Goal: Transaction & Acquisition: Purchase product/service

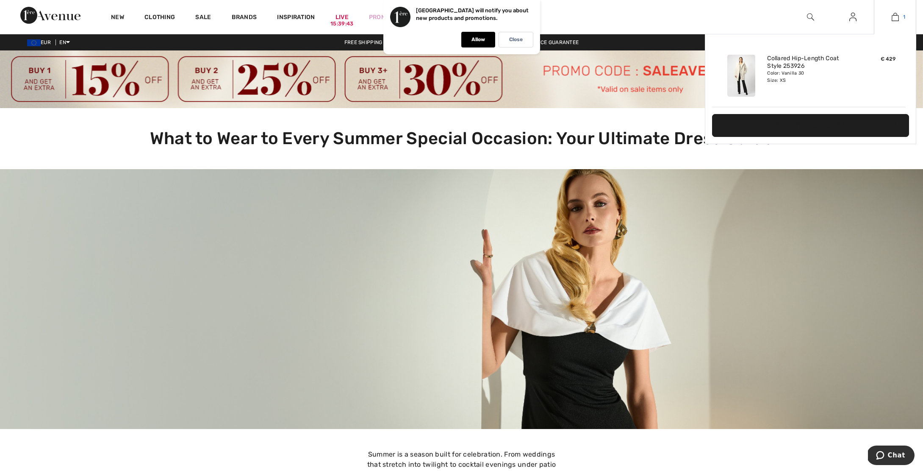
click at [895, 15] on img at bounding box center [895, 17] width 7 height 10
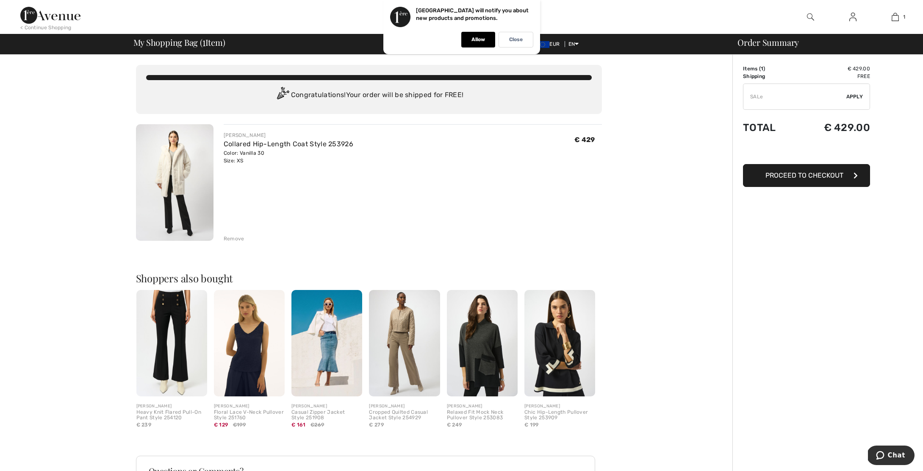
type input "SALE"
click at [48, 15] on img at bounding box center [50, 15] width 60 height 17
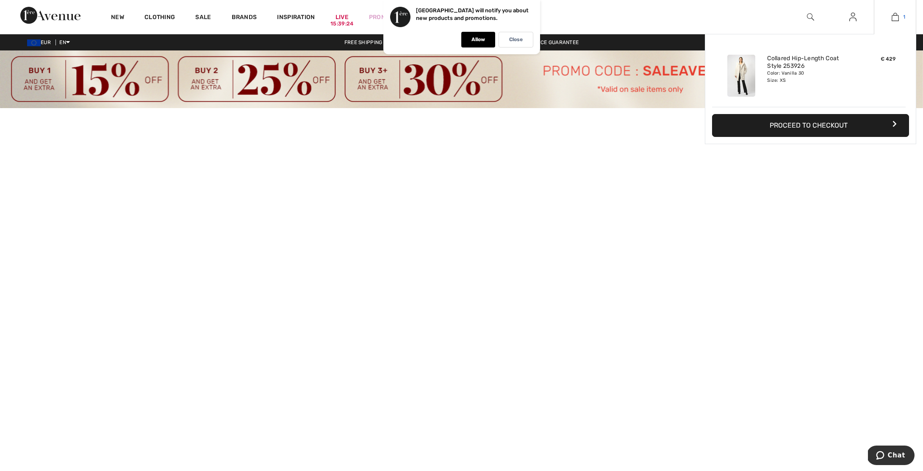
click at [898, 17] on img at bounding box center [895, 17] width 7 height 10
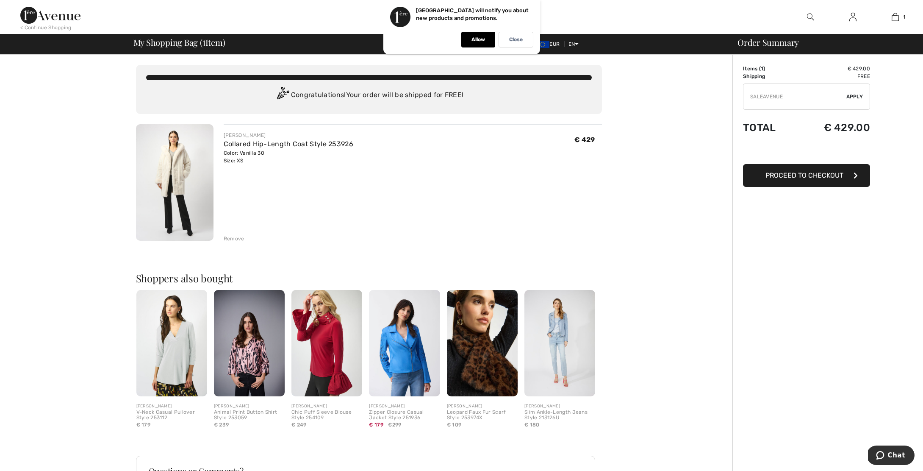
type input "SALEAVENUE"
click at [854, 97] on span "Apply" at bounding box center [854, 97] width 17 height 8
click at [45, 18] on img at bounding box center [50, 15] width 60 height 17
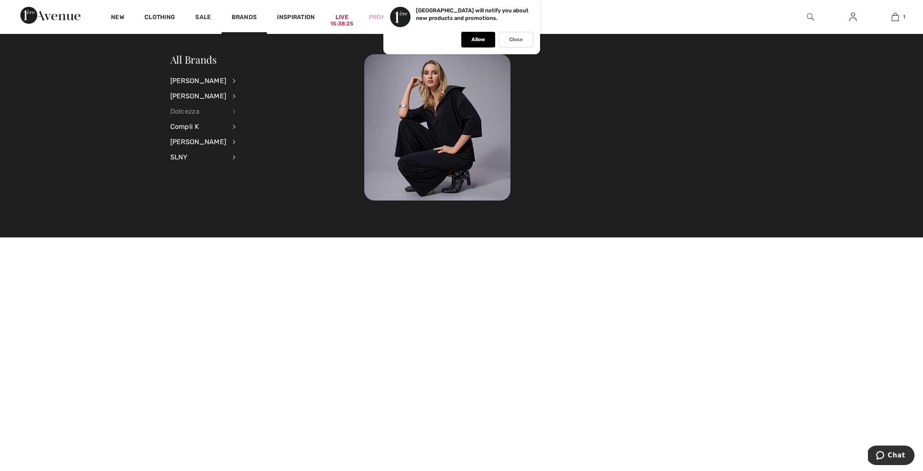
click at [199, 112] on div "Dolcezza" at bounding box center [198, 111] width 56 height 15
click at [247, 94] on link "Dresses & Jumpsuits" at bounding box center [280, 94] width 66 height 14
